Goal: Navigation & Orientation: Find specific page/section

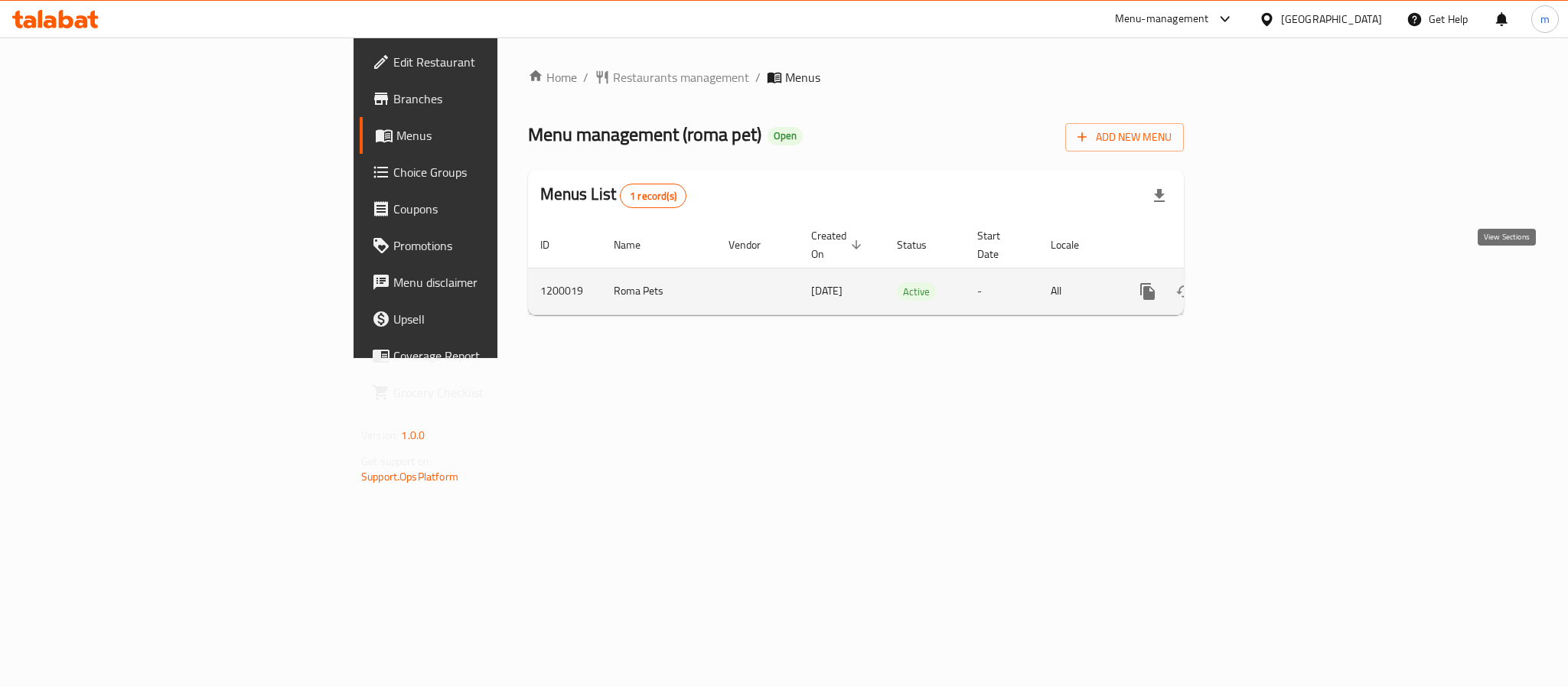
click at [1268, 283] on icon "enhanced table" at bounding box center [1258, 291] width 18 height 18
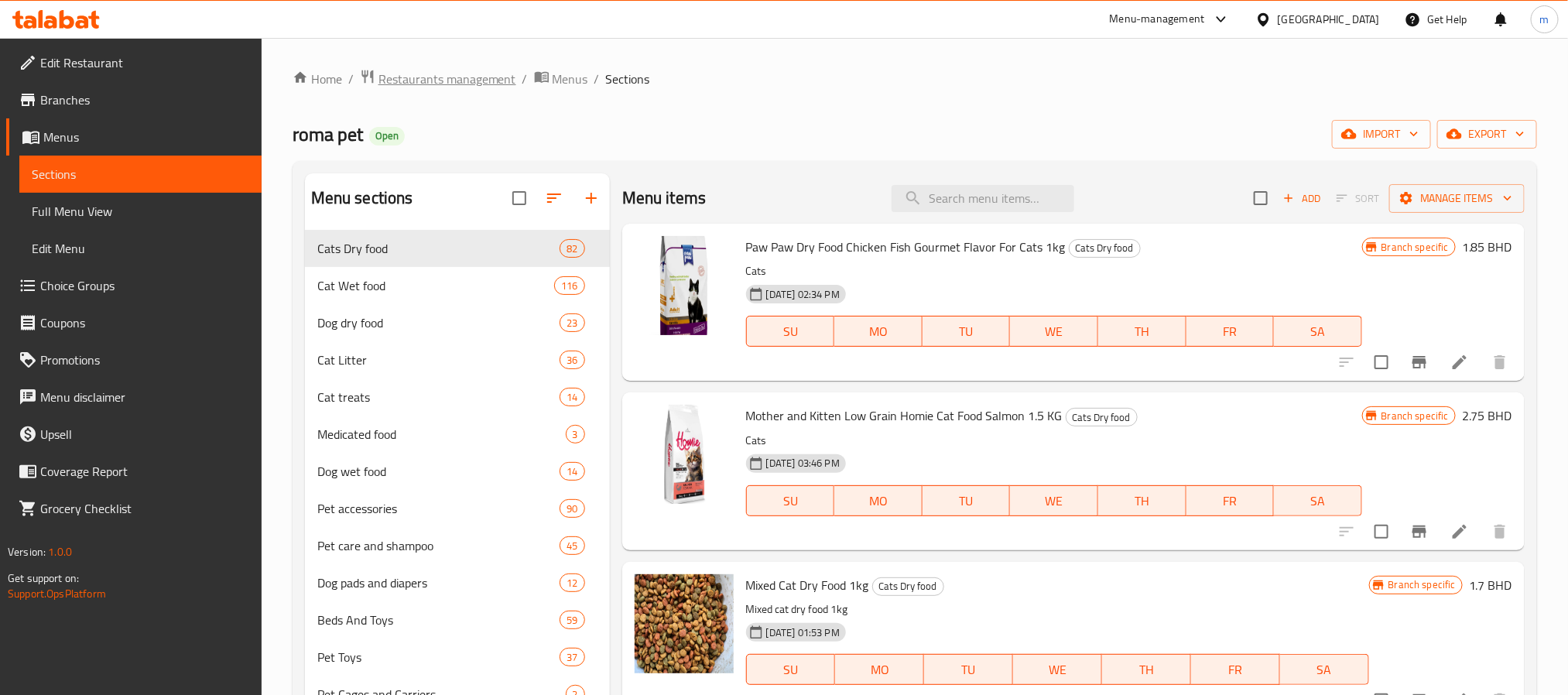
click at [470, 82] on span "Restaurants management" at bounding box center [447, 79] width 138 height 19
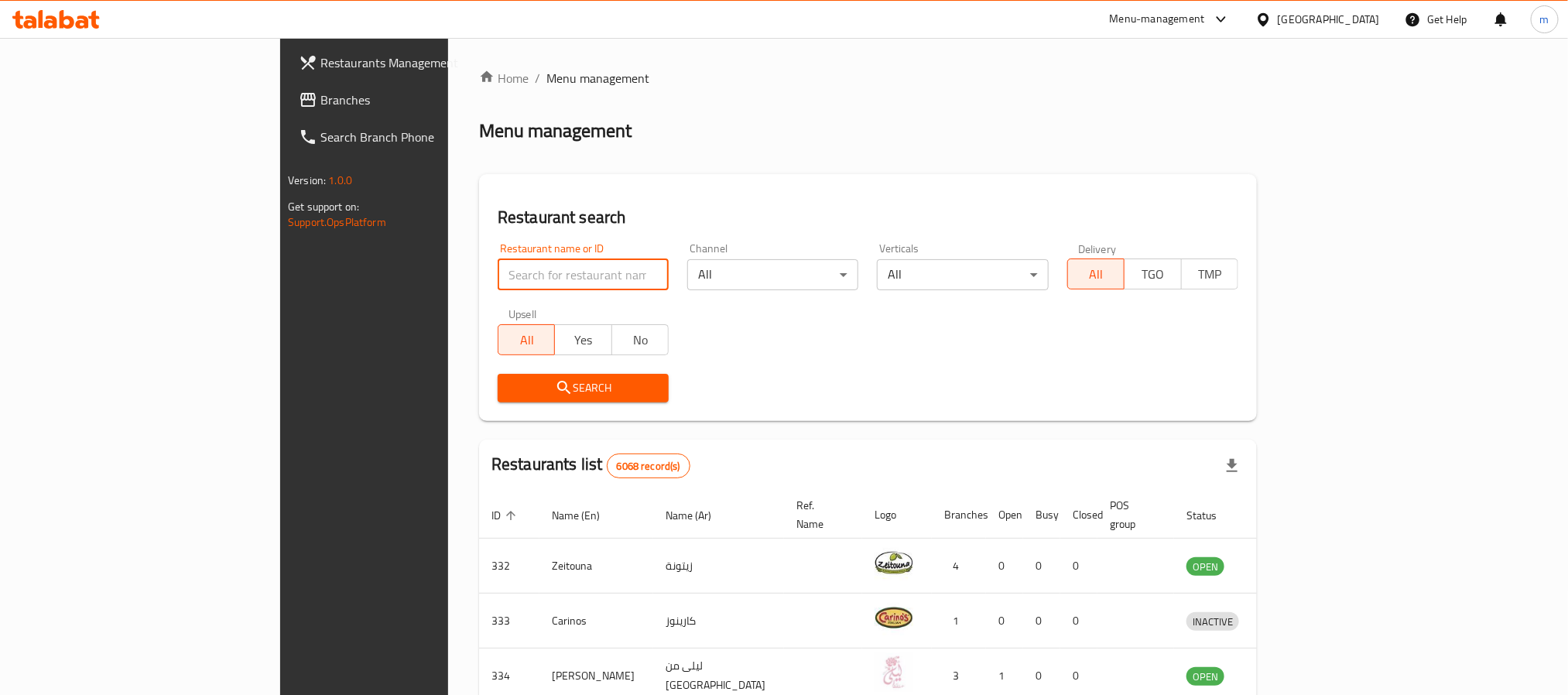
click at [498, 274] on input "search" at bounding box center [583, 274] width 171 height 31
paste input "668475"
type input "668475"
click button "Search" at bounding box center [583, 387] width 171 height 28
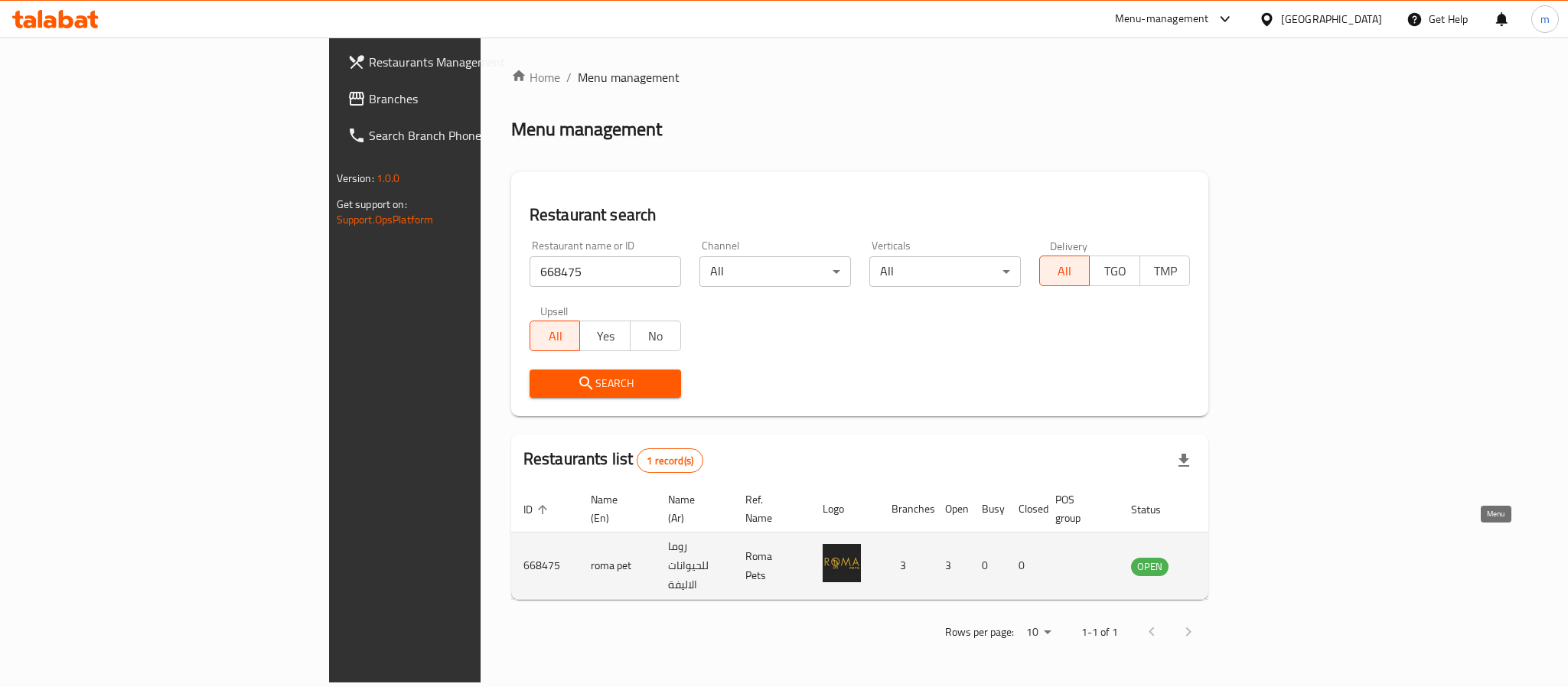
click at [1229, 560] on icon "enhanced table" at bounding box center [1220, 567] width 17 height 13
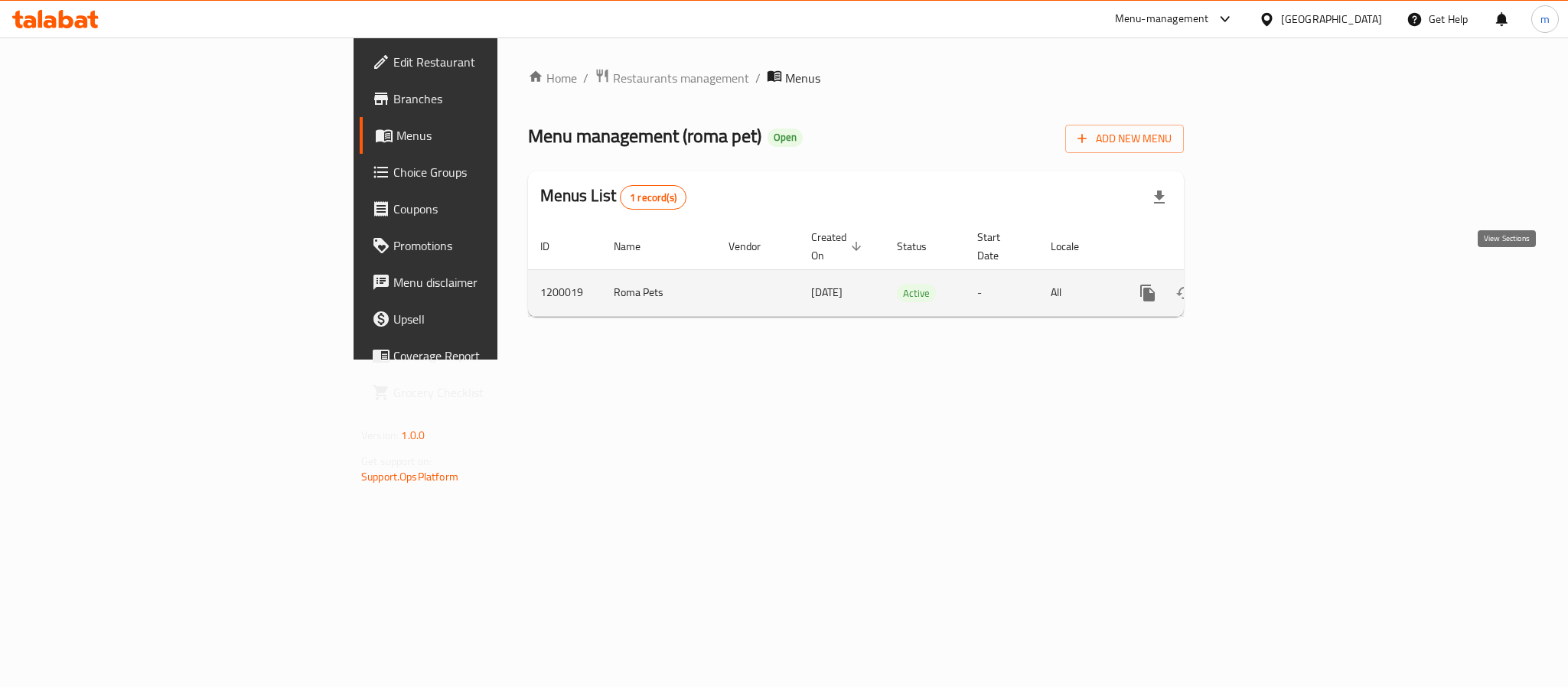
click at [1268, 284] on icon "enhanced table" at bounding box center [1258, 293] width 18 height 18
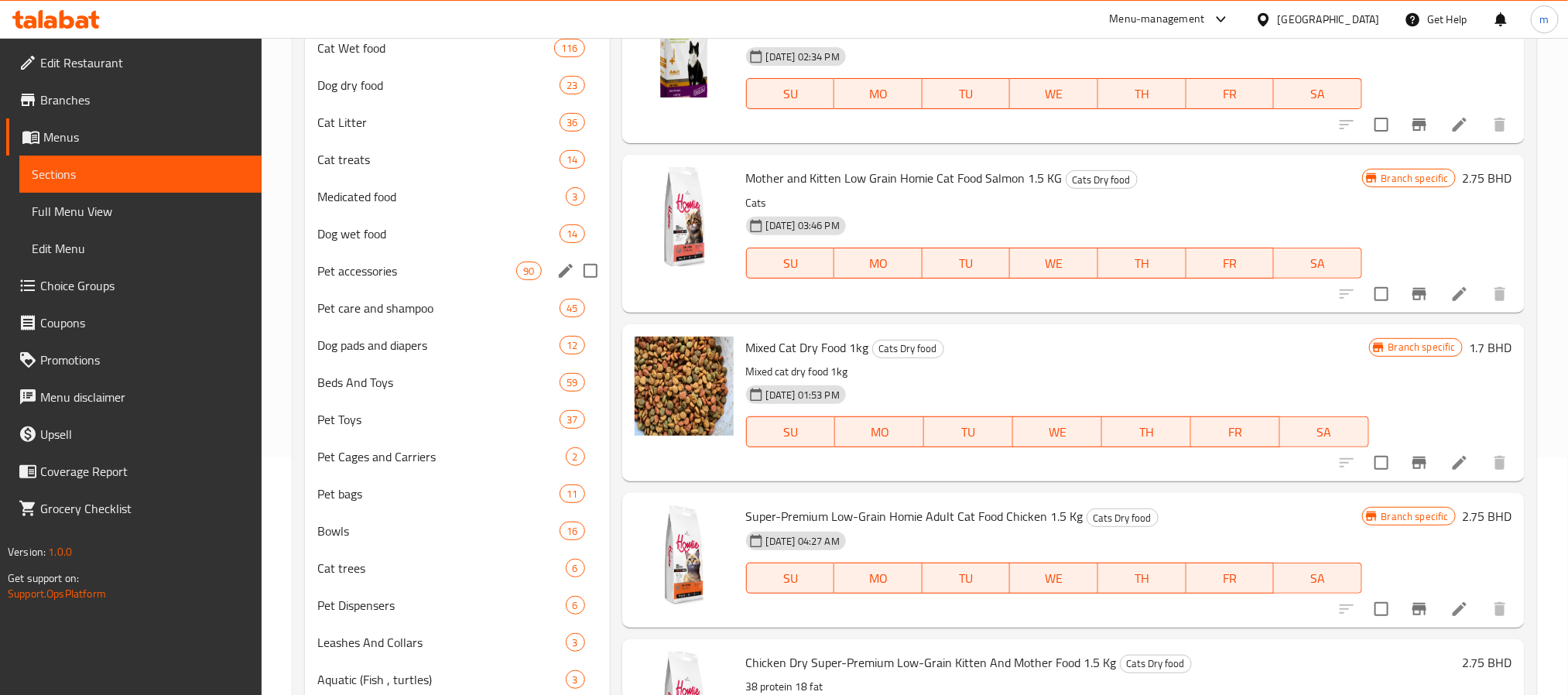
scroll to position [400, 0]
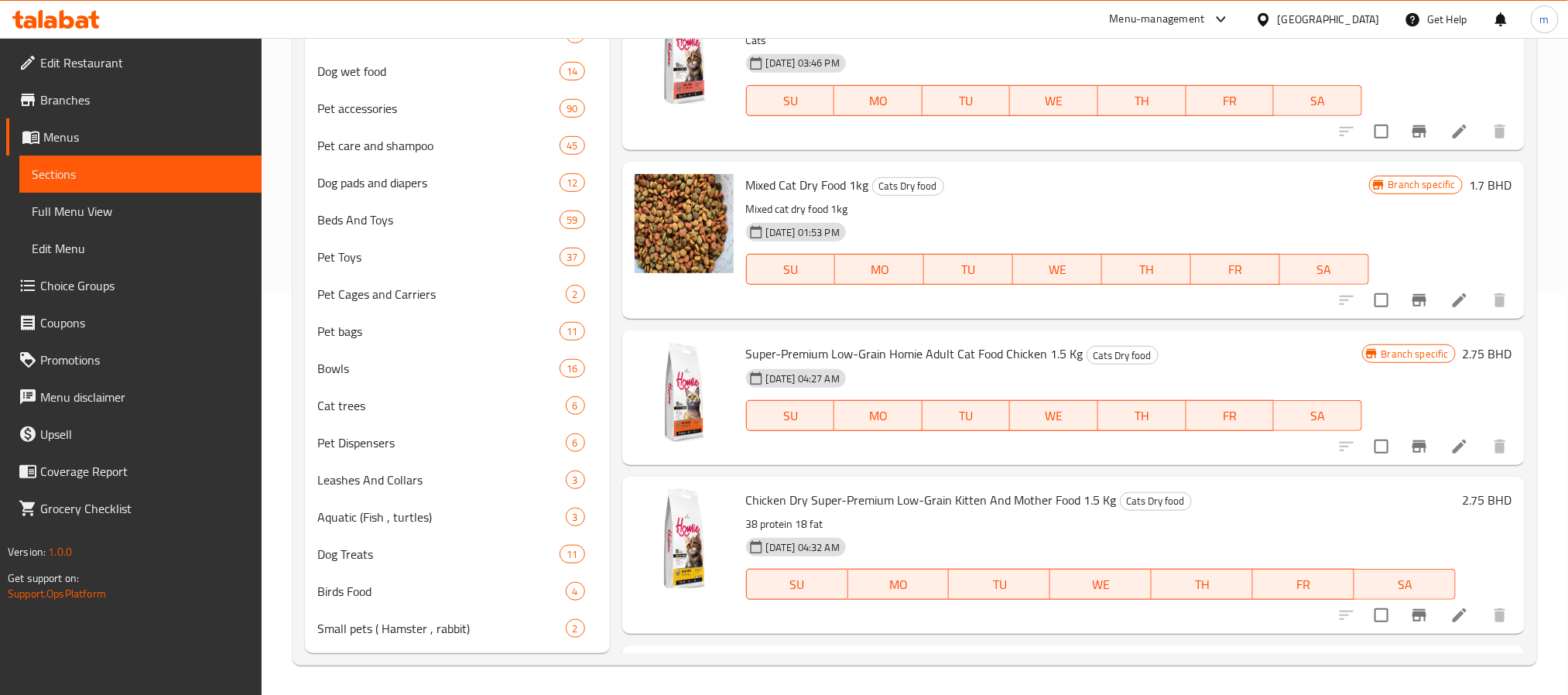
drag, startPoint x: 105, startPoint y: 257, endPoint x: 497, endPoint y: 36, distance: 450.0
drag, startPoint x: 497, startPoint y: 36, endPoint x: 369, endPoint y: 125, distance: 155.9
click at [477, 107] on span "Pet accessories" at bounding box center [438, 108] width 243 height 19
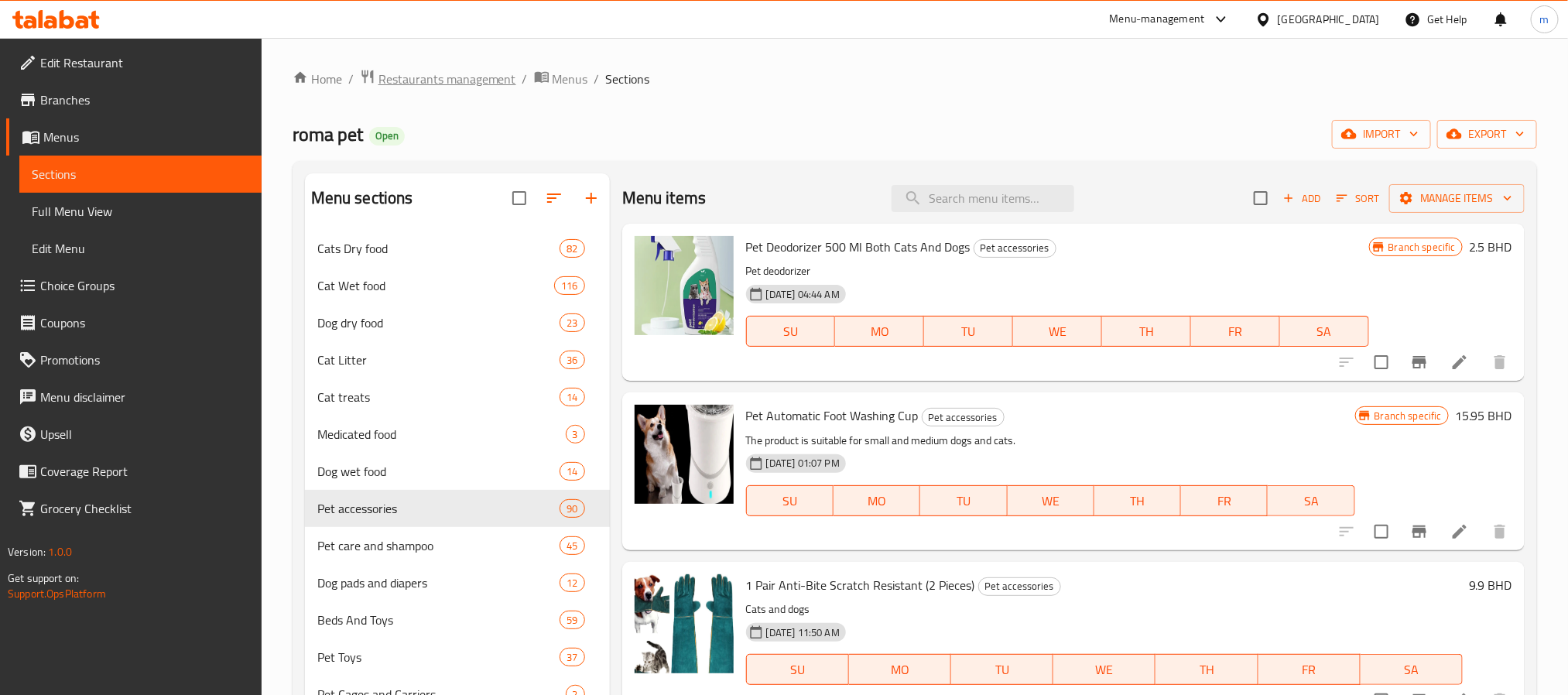
drag, startPoint x: 453, startPoint y: 80, endPoint x: 393, endPoint y: 80, distance: 60.0
click at [393, 80] on span "Restaurants management" at bounding box center [447, 79] width 138 height 19
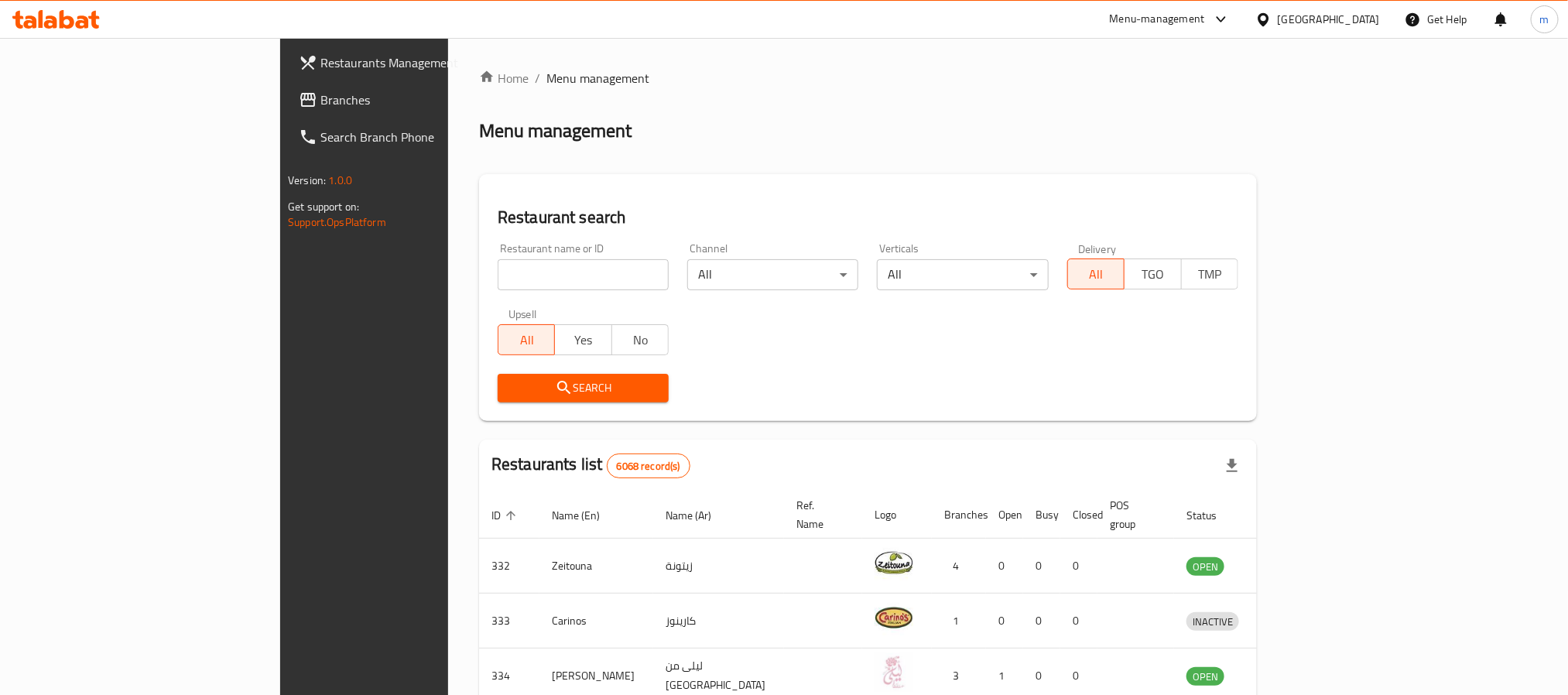
drag, startPoint x: 419, startPoint y: 276, endPoint x: 427, endPoint y: 274, distance: 8.2
click at [498, 276] on input "search" at bounding box center [583, 274] width 171 height 31
click at [321, 98] on span "Branches" at bounding box center [425, 100] width 209 height 19
